Goal: Find specific page/section: Find specific page/section

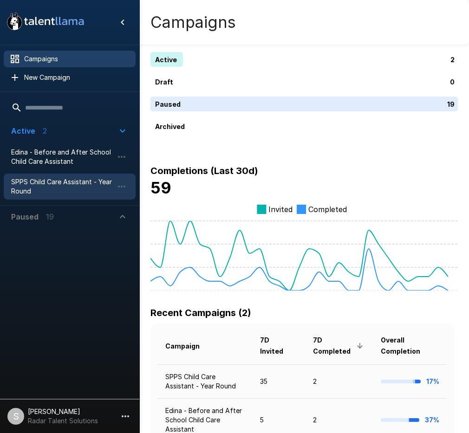
click at [45, 180] on span "SPPS Child Care Assistant - Year Round" at bounding box center [62, 186] width 102 height 19
